Goal: Register for event/course

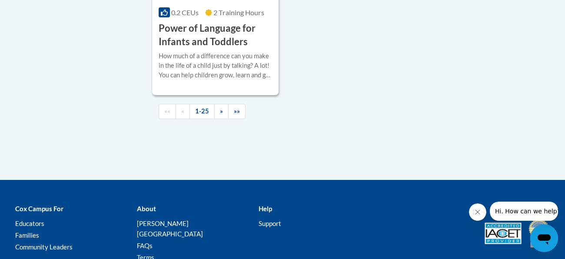
scroll to position [2181, 0]
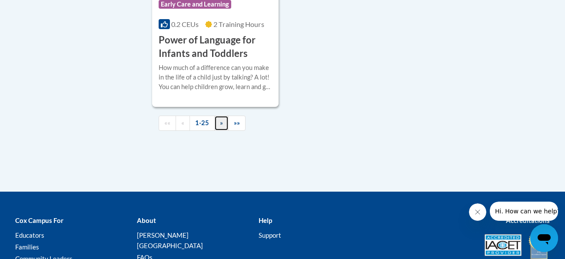
click at [221, 126] on span "»" at bounding box center [221, 122] width 3 height 7
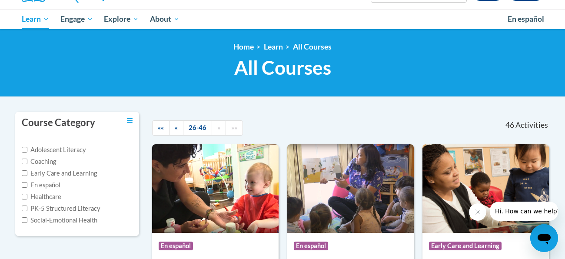
scroll to position [0, 0]
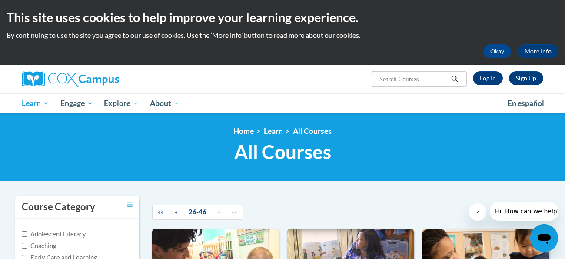
click at [401, 79] on input "Search..." at bounding box center [413, 79] width 70 height 10
type input "phonics course"
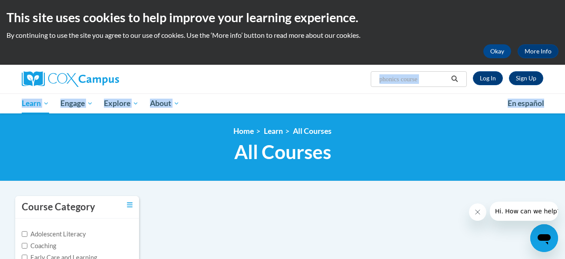
drag, startPoint x: 563, startPoint y: 65, endPoint x: 564, endPoint y: 94, distance: 29.6
click at [564, 94] on html "This site uses cookies to help improve your learning experience. By continuing …" at bounding box center [282, 129] width 565 height 259
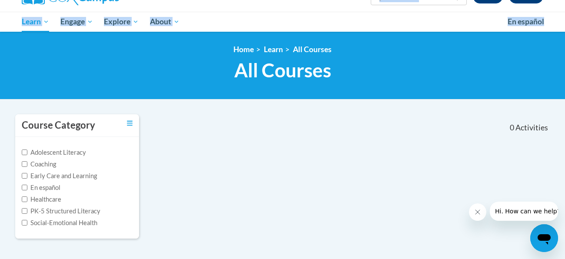
scroll to position [71, 0]
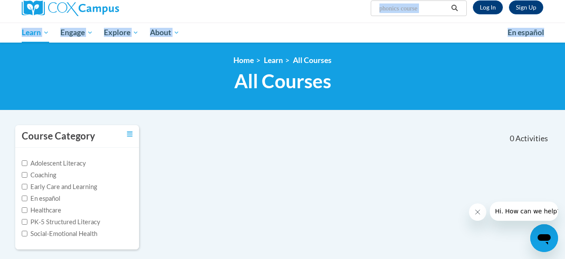
click at [428, 12] on input "phonics course" at bounding box center [413, 8] width 70 height 10
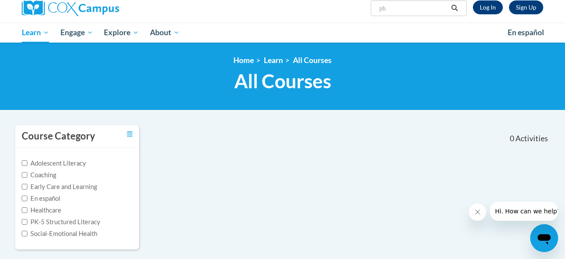
type input "p"
click at [513, 190] on div "Course Category Adolescent Literacy Coaching Early Care and Learning En español…" at bounding box center [283, 193] width 548 height 136
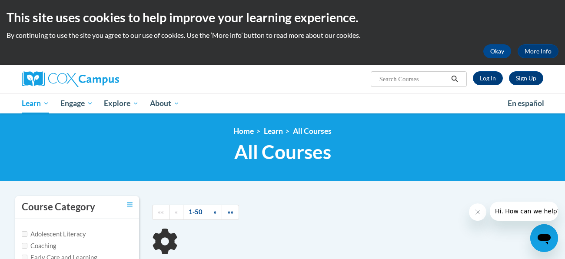
type input "phonics course"
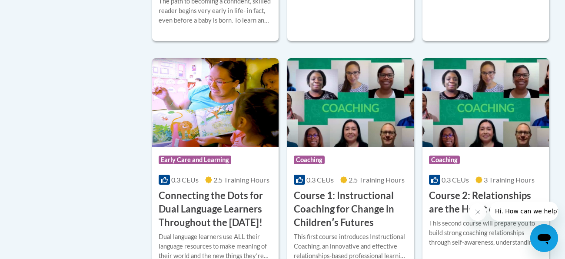
scroll to position [451, 0]
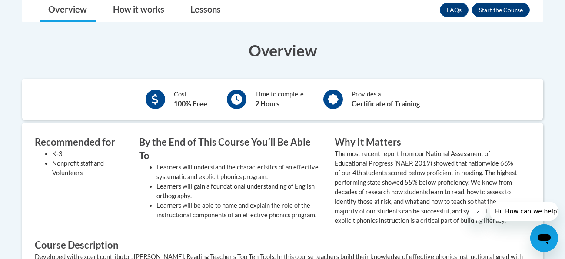
scroll to position [279, 0]
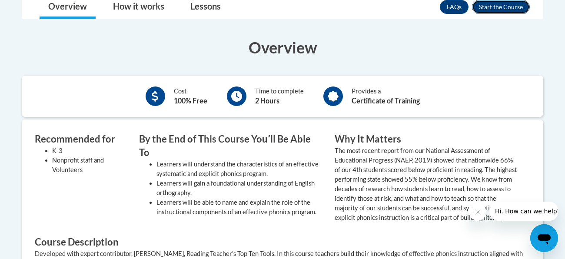
click at [495, 2] on button "Enroll" at bounding box center [501, 7] width 58 height 14
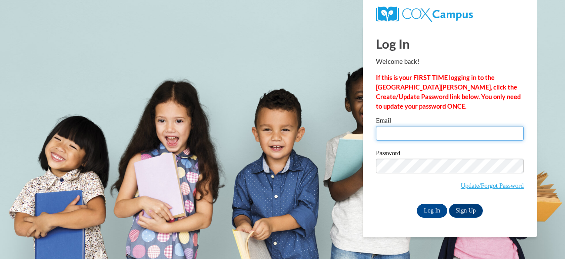
click at [432, 135] on input "Email" at bounding box center [450, 133] width 148 height 15
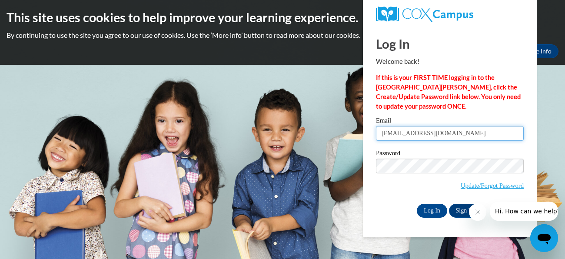
type input "[EMAIL_ADDRESS][DOMAIN_NAME]"
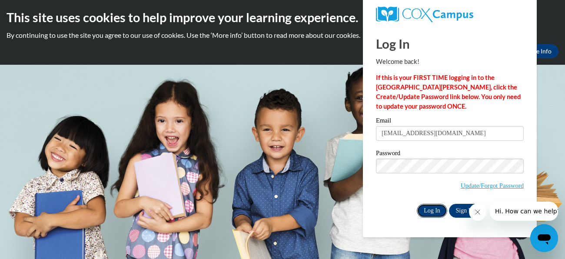
click at [434, 209] on input "Log In" at bounding box center [432, 211] width 30 height 14
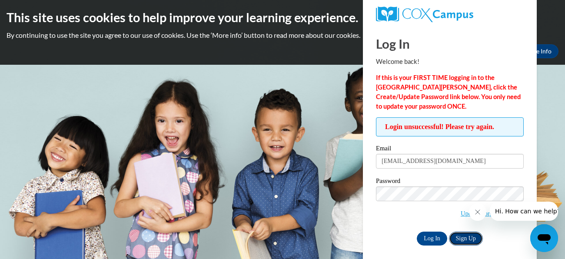
click at [464, 243] on link "Sign Up" at bounding box center [466, 239] width 34 height 14
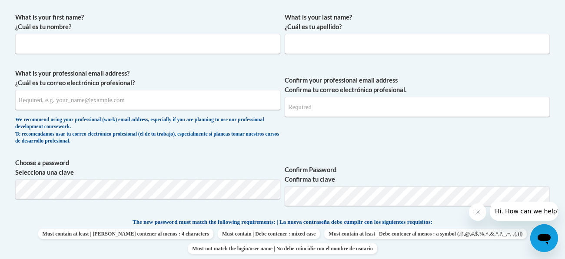
scroll to position [259, 0]
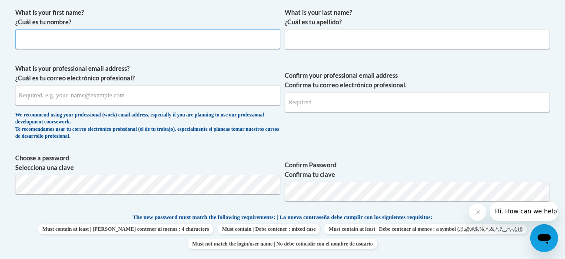
click at [190, 40] on input "What is your first name? ¿Cuál es tu nombre?" at bounding box center [147, 39] width 265 height 20
type input "[PERSON_NAME]"
type input "Pathak"
type input "[PERSON_NAME][EMAIL_ADDRESS][DOMAIN_NAME]"
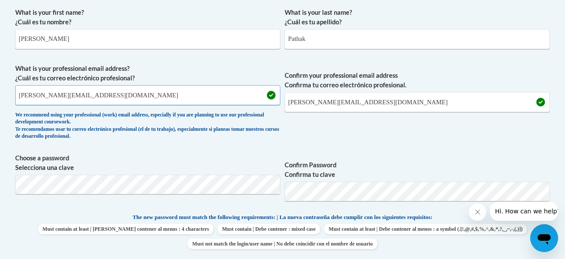
drag, startPoint x: 110, startPoint y: 96, endPoint x: 0, endPoint y: 95, distance: 109.9
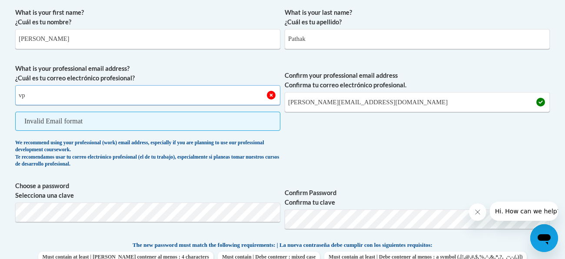
type input "v"
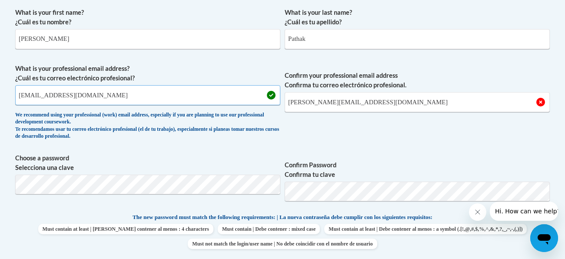
drag, startPoint x: 108, startPoint y: 97, endPoint x: 2, endPoint y: 99, distance: 106.0
type input "[EMAIL_ADDRESS][DOMAIN_NAME]"
click at [339, 100] on input "[PERSON_NAME][EMAIL_ADDRESS][DOMAIN_NAME]" at bounding box center [417, 102] width 265 height 20
drag, startPoint x: 416, startPoint y: 105, endPoint x: 271, endPoint y: 110, distance: 145.2
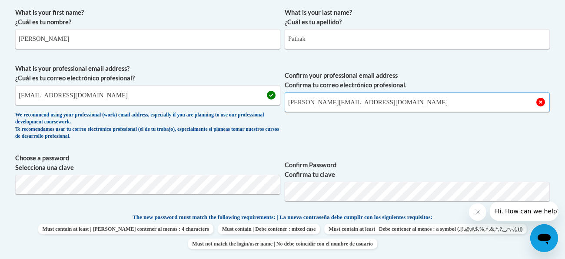
click at [271, 110] on span "What is your professional email address? ¿Cuál es tu correo electrónico profesi…" at bounding box center [282, 104] width 534 height 80
click at [369, 97] on input "[PERSON_NAME][EMAIL_ADDRESS][DOMAIN_NAME]" at bounding box center [417, 102] width 265 height 20
type input "v"
type input "[EMAIL_ADDRESS][DOMAIN_NAME]"
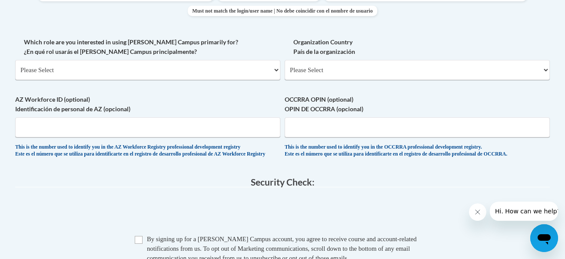
scroll to position [500, 0]
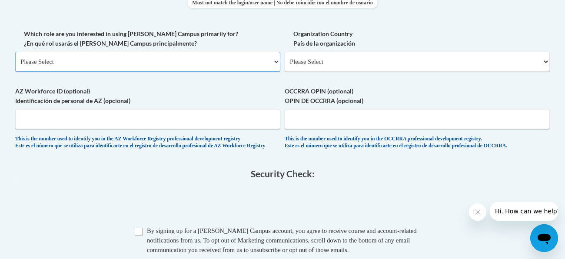
click at [179, 65] on select "Please Select College/University | Colegio/Universidad Community/Nonprofit Part…" at bounding box center [147, 62] width 265 height 20
click at [15, 52] on select "Please Select College/University | Colegio/Universidad Community/Nonprofit Part…" at bounding box center [147, 62] width 265 height 20
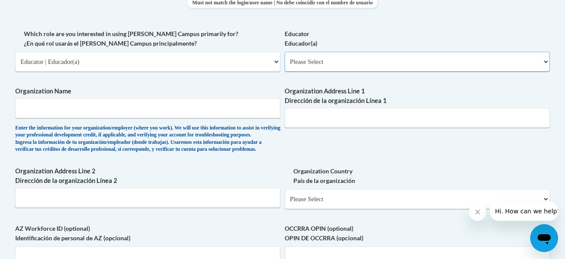
click at [326, 62] on select "Please Select Early Learning/Daycare Teacher/Family Home Care Provider | Maestr…" at bounding box center [417, 62] width 265 height 20
click at [90, 70] on select "Please Select College/University | Colegio/Universidad Community/Nonprofit Part…" at bounding box center [147, 62] width 265 height 20
click at [15, 52] on select "Please Select College/University | Colegio/Universidad Community/Nonprofit Part…" at bounding box center [147, 62] width 265 height 20
click at [314, 60] on select "Please Select College/University Staff | Empleado universitario College/Univers…" at bounding box center [417, 62] width 265 height 20
click at [223, 60] on select "Please Select College/University | Colegio/Universidad Community/Nonprofit Part…" at bounding box center [147, 62] width 265 height 20
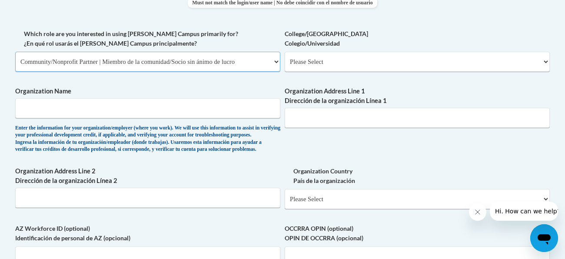
click at [15, 52] on select "Please Select College/University | Colegio/Universidad Community/Nonprofit Part…" at bounding box center [147, 62] width 265 height 20
click at [303, 61] on select "Please Select Advocate | Defensor(a) Business/Private Company | Negocio o empre…" at bounding box center [417, 62] width 265 height 20
click at [248, 61] on select "Please Select College/University | Colegio/Universidad Community/Nonprofit Part…" at bounding box center [147, 62] width 265 height 20
select select "fbf2d438-af2f-41f8-98f1-81c410e29de3"
click at [15, 52] on select "Please Select College/University | Colegio/Universidad Community/Nonprofit Part…" at bounding box center [147, 62] width 265 height 20
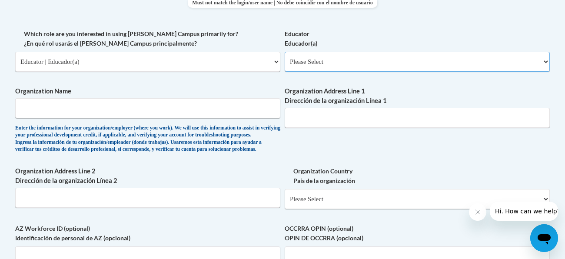
click at [322, 69] on select "Please Select Early Learning/Daycare Teacher/Family Home Care Provider | Maestr…" at bounding box center [417, 62] width 265 height 20
select select "d5fdb05a-b36c-4d60-97fa-9afceda7e903"
click at [285, 52] on select "Please Select Early Learning/Daycare Teacher/Family Home Care Provider | Maestr…" at bounding box center [417, 62] width 265 height 20
click at [244, 99] on input "Organization Name" at bounding box center [147, 108] width 265 height 20
type input "[PERSON_NAME][GEOGRAPHIC_DATA]"
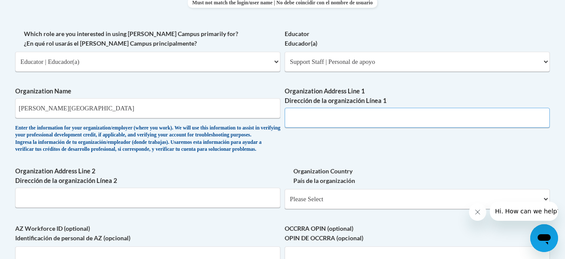
type input "[STREET_ADDRESS]"
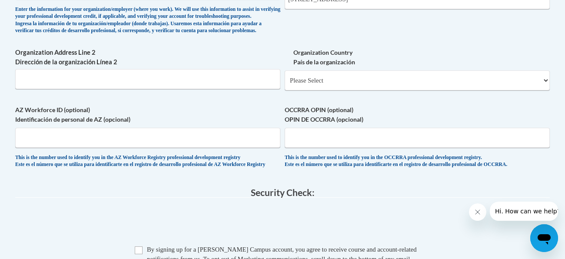
scroll to position [621, 0]
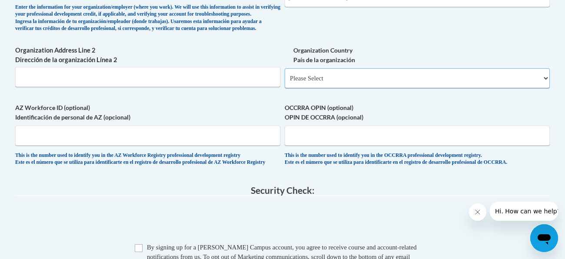
click at [445, 88] on select "Please Select [GEOGRAPHIC_DATA] | [GEOGRAPHIC_DATA] Outside of [GEOGRAPHIC_DATA…" at bounding box center [417, 78] width 265 height 20
select select "ad49bcad-a171-4b2e-b99c-48b446064914"
click at [285, 82] on select "Please Select [GEOGRAPHIC_DATA] | [GEOGRAPHIC_DATA] Outside of [GEOGRAPHIC_DATA…" at bounding box center [417, 78] width 265 height 20
select select
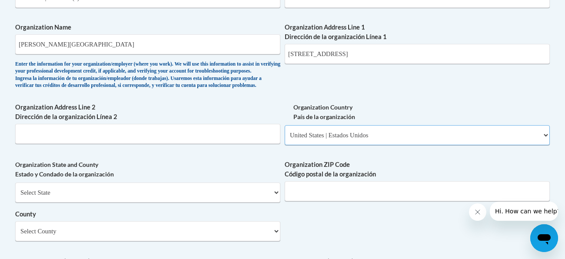
scroll to position [572, 0]
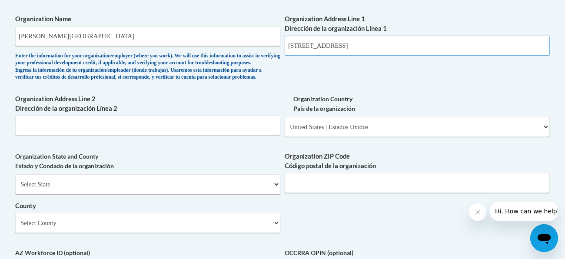
drag, startPoint x: 345, startPoint y: 41, endPoint x: 283, endPoint y: 43, distance: 62.2
click at [283, 43] on div "What is your first name? ¿Cuál es tu nombre? [PERSON_NAME] What is your last na…" at bounding box center [282, 5] width 534 height 630
paste input "[STREET_ADDRESS]"
type input "[STREET_ADDRESS]"
click at [240, 136] on input "Organization Address Line 2 Dirección de la organización Línea 2" at bounding box center [147, 126] width 265 height 20
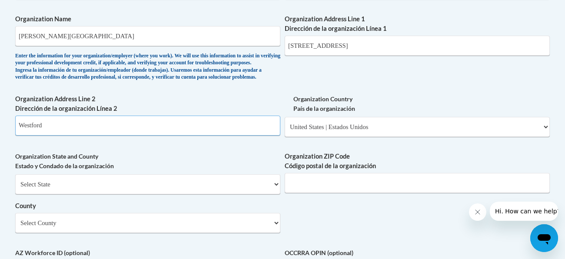
type input "Westford"
click at [306, 193] on input "Organization ZIP Code Código postal de la organización" at bounding box center [417, 183] width 265 height 20
paste input "01886"
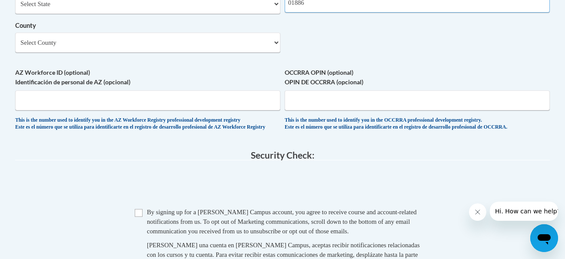
scroll to position [755, 0]
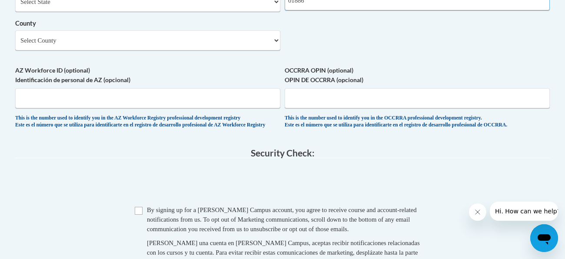
type input "01886"
click at [276, 50] on select "Select County [GEOGRAPHIC_DATA] [GEOGRAPHIC_DATA] [GEOGRAPHIC_DATA] [GEOGRAPHIC…" at bounding box center [147, 40] width 265 height 20
select select "[GEOGRAPHIC_DATA]"
click at [15, 44] on select "Select County [GEOGRAPHIC_DATA] [GEOGRAPHIC_DATA] [GEOGRAPHIC_DATA] [GEOGRAPHIC…" at bounding box center [147, 40] width 265 height 20
click at [141, 215] on input "Checkbox" at bounding box center [139, 211] width 8 height 8
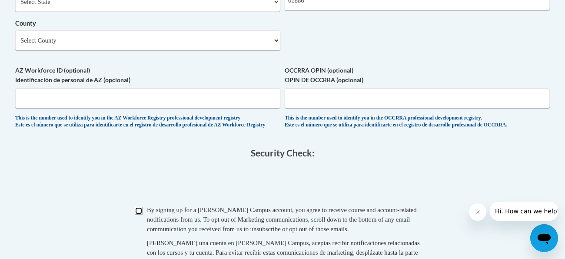
checkbox input "true"
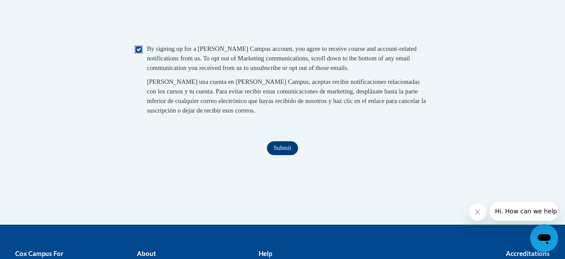
scroll to position [923, 0]
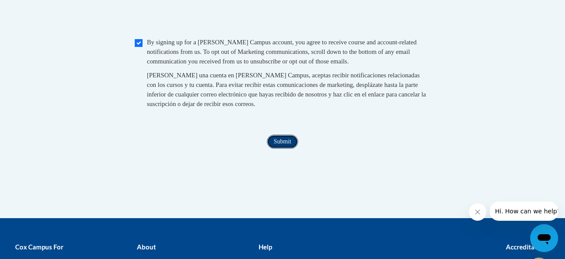
click at [290, 149] on input "Submit" at bounding box center [282, 142] width 31 height 14
